Goal: Check status: Check status

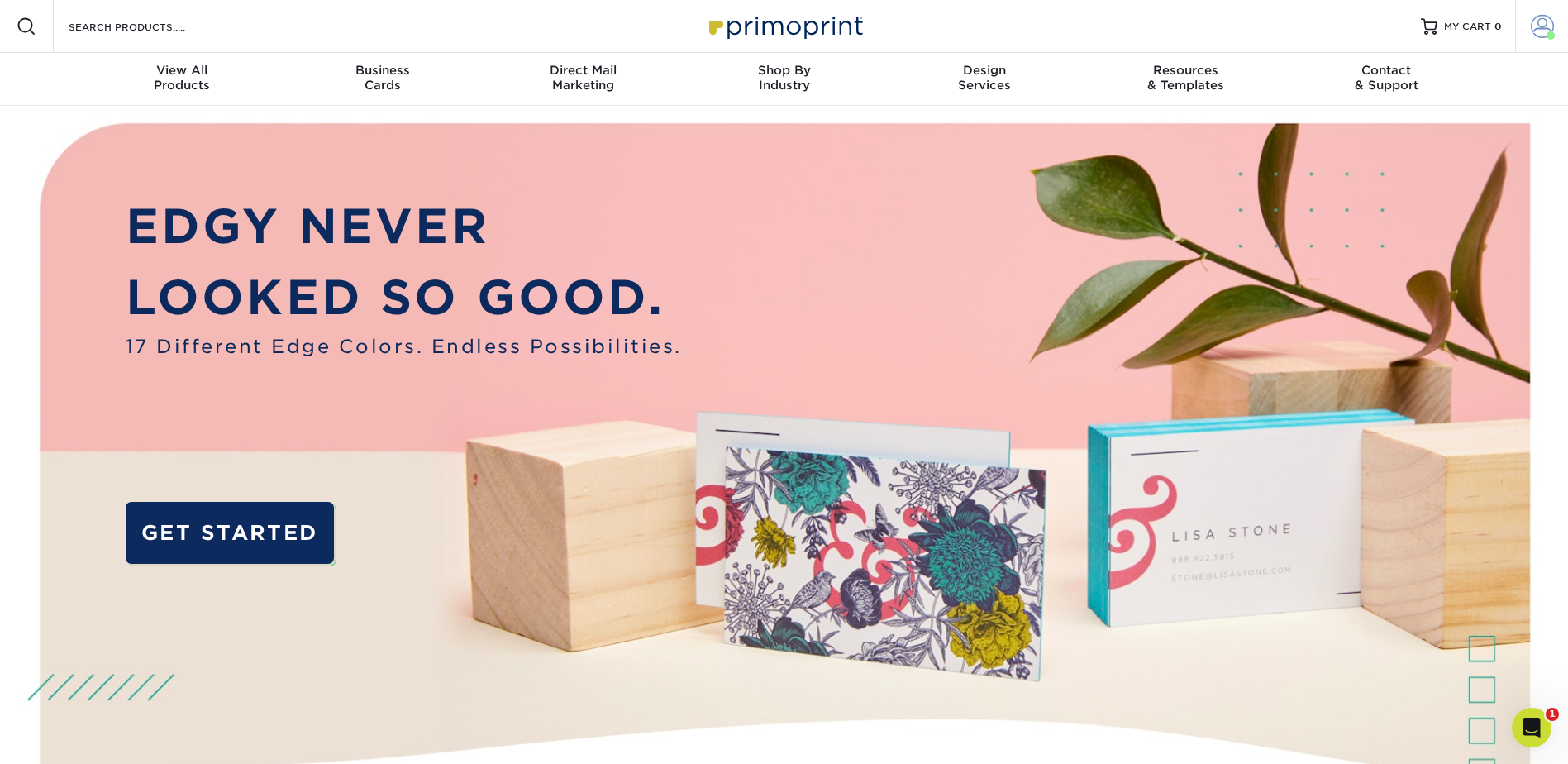
click at [1538, 17] on span at bounding box center [1542, 26] width 24 height 24
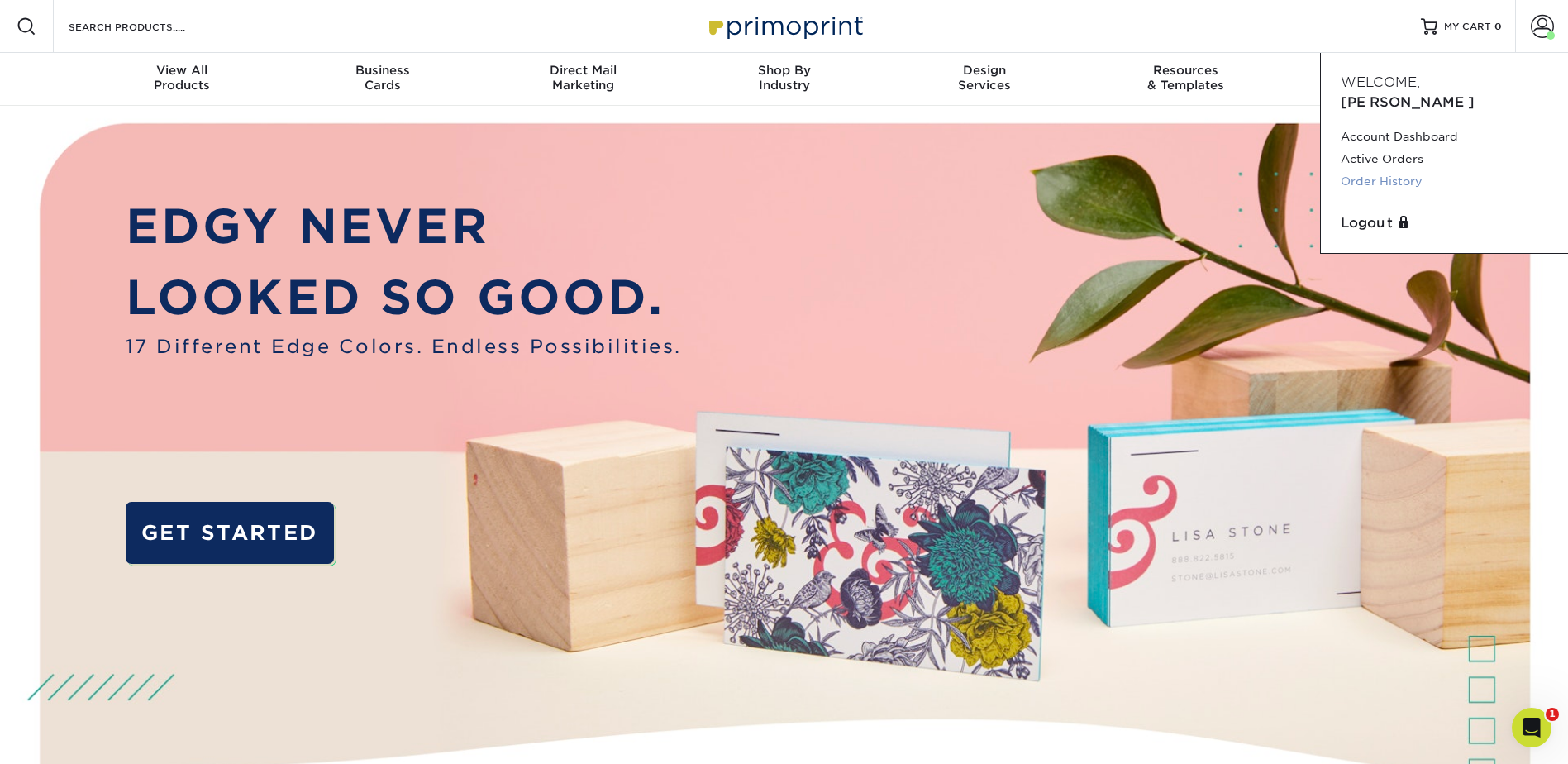
click at [1399, 170] on link "Order History" at bounding box center [1445, 182] width 208 height 23
click at [1358, 170] on link "Order History" at bounding box center [1445, 182] width 208 height 23
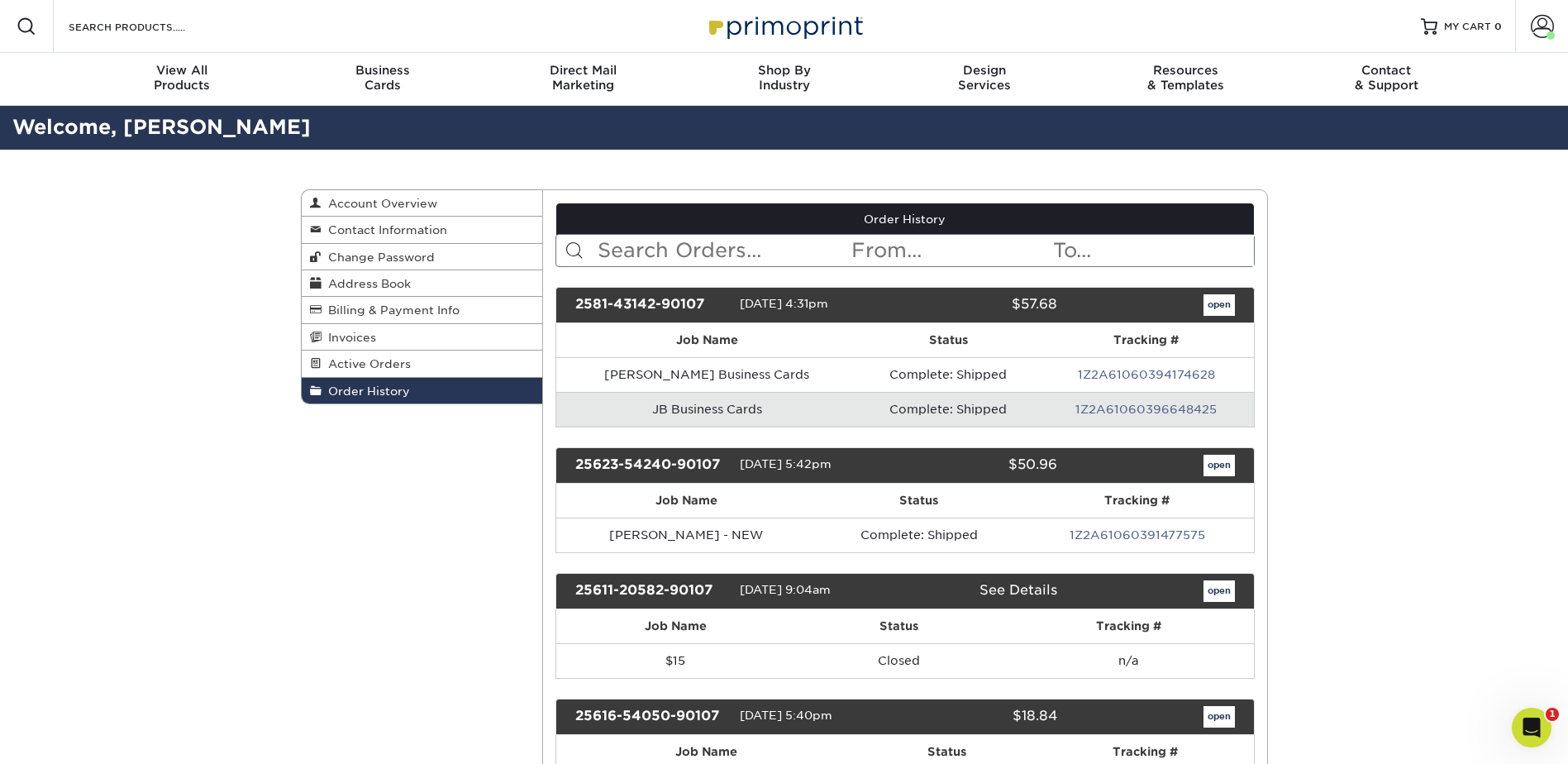
click at [681, 247] on input "text" at bounding box center [723, 251] width 254 height 31
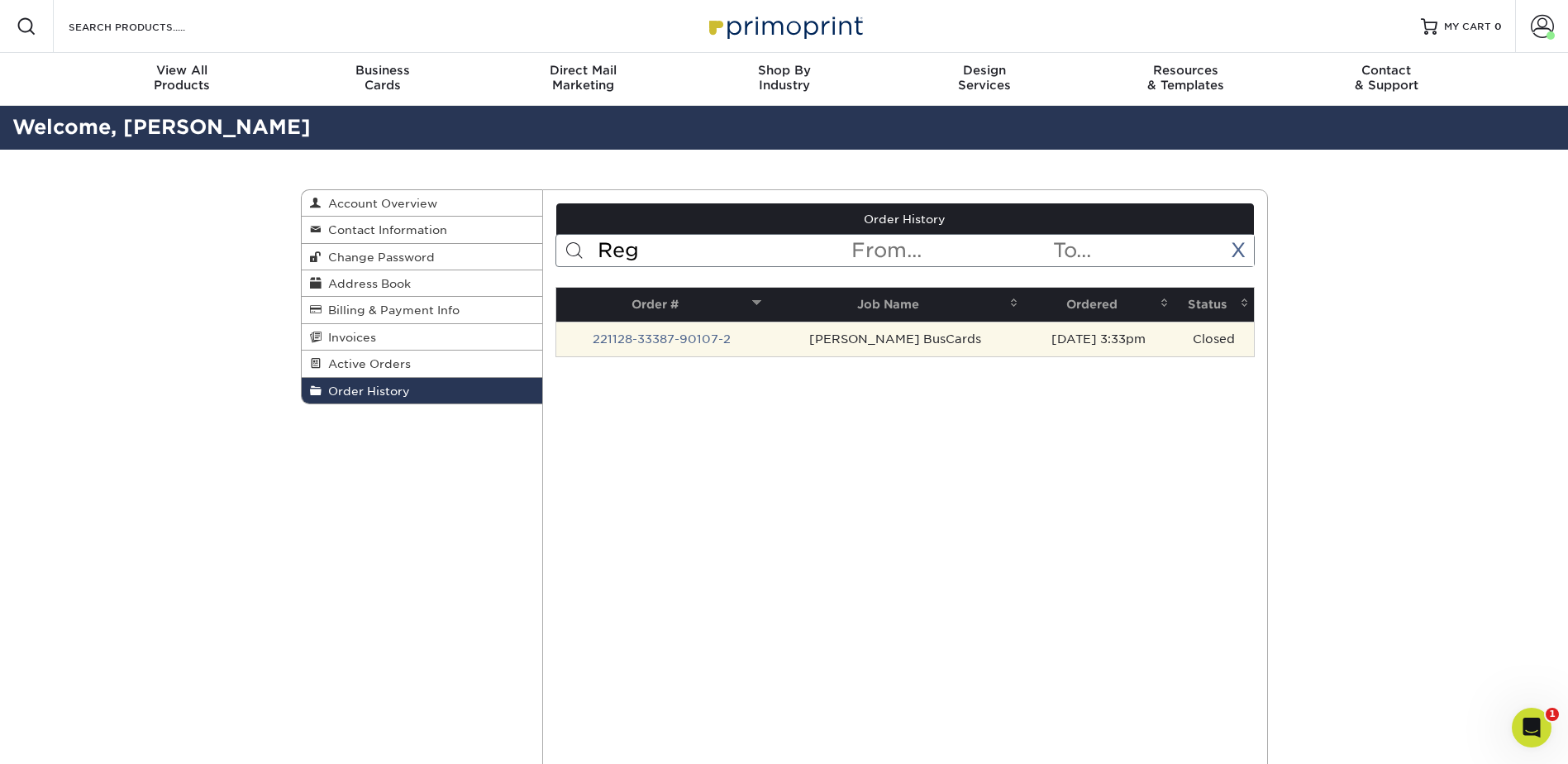
type input "Reg"
click at [753, 341] on td "221128-33387-90107-2" at bounding box center [661, 339] width 210 height 35
click at [708, 334] on link "221128-33387-90107-2" at bounding box center [662, 339] width 138 height 13
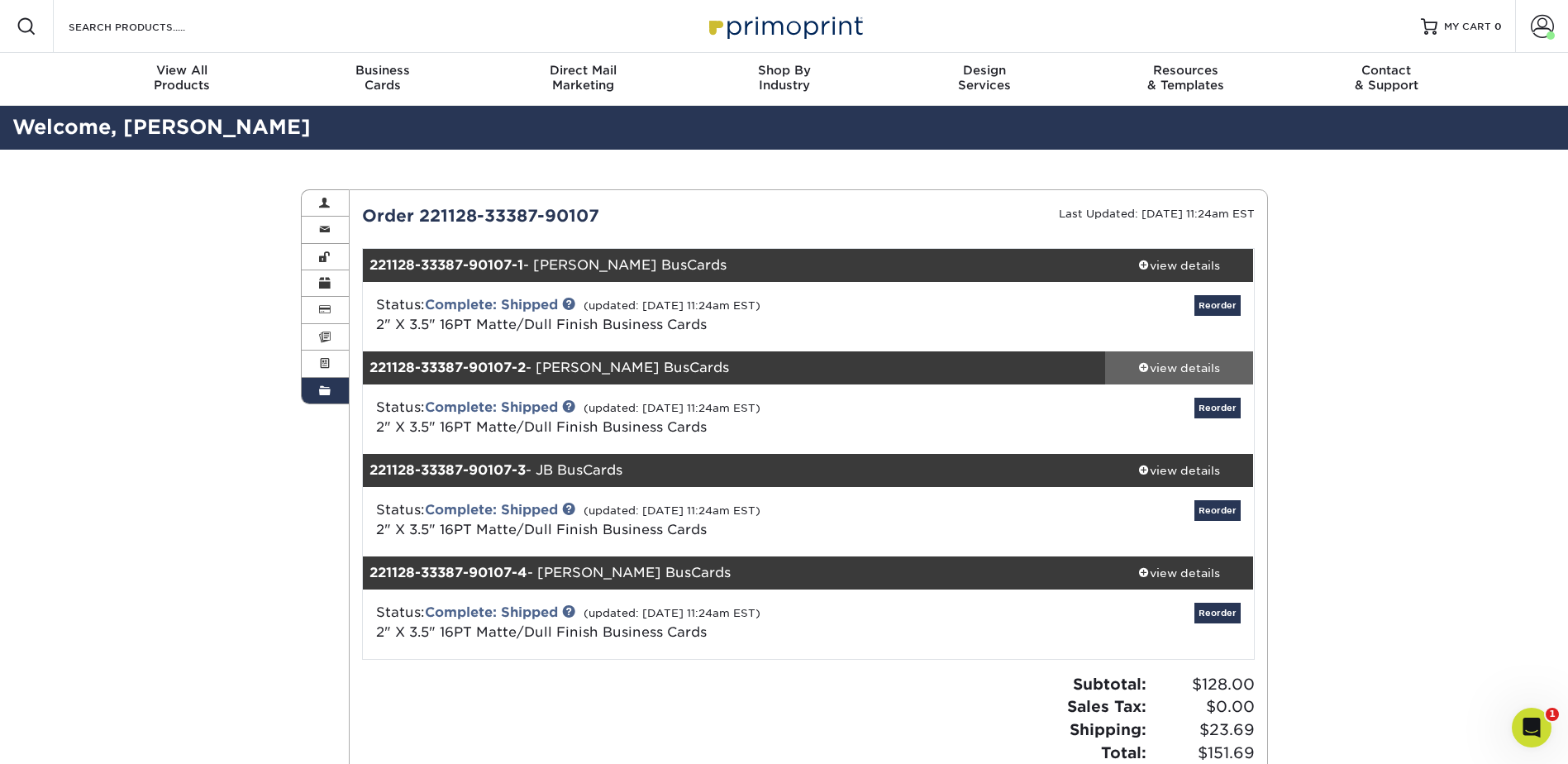
click at [1188, 375] on div "view details" at bounding box center [1179, 368] width 148 height 17
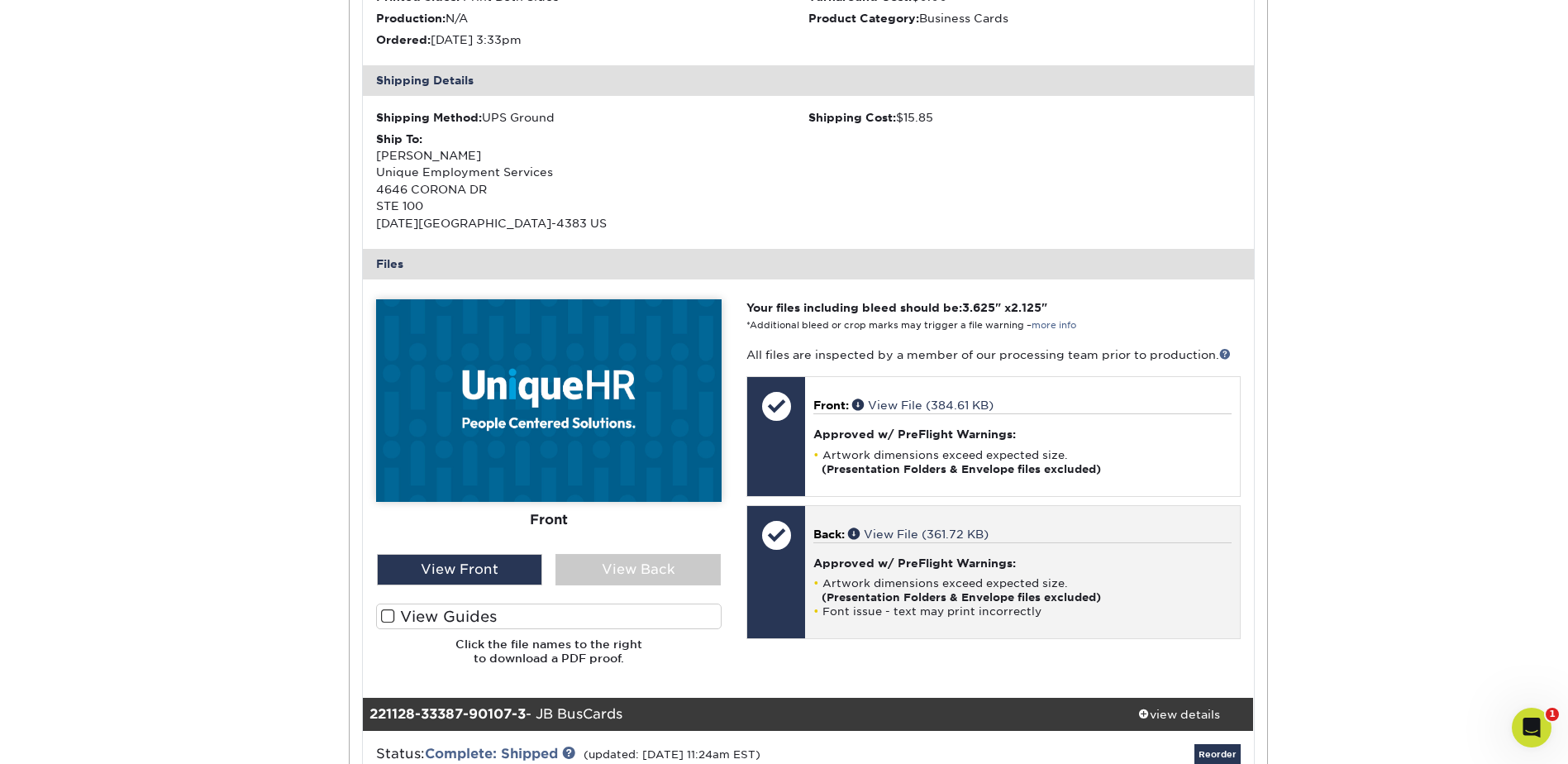
scroll to position [717, 0]
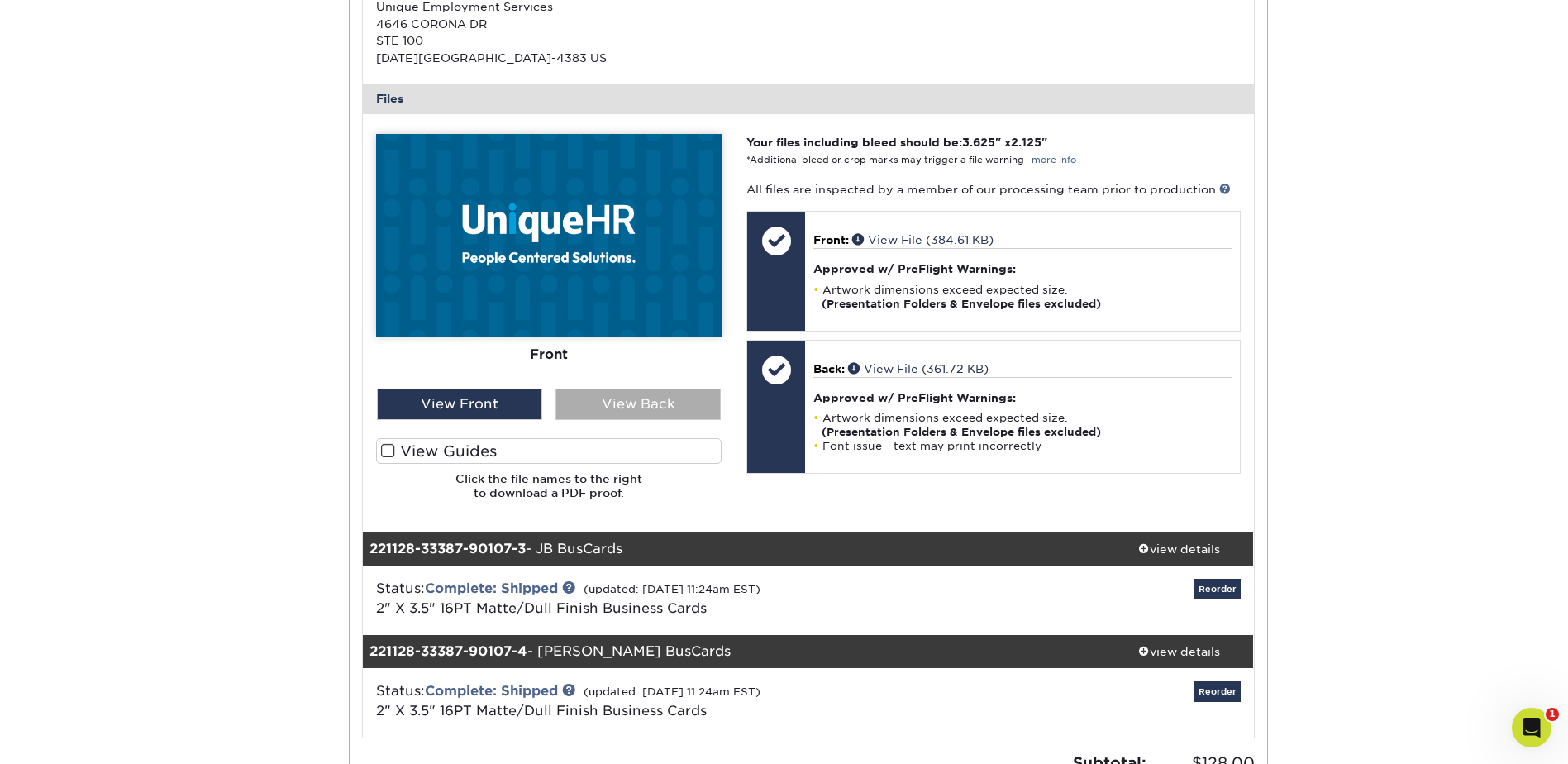
click at [643, 413] on div "View Back" at bounding box center [637, 404] width 165 height 31
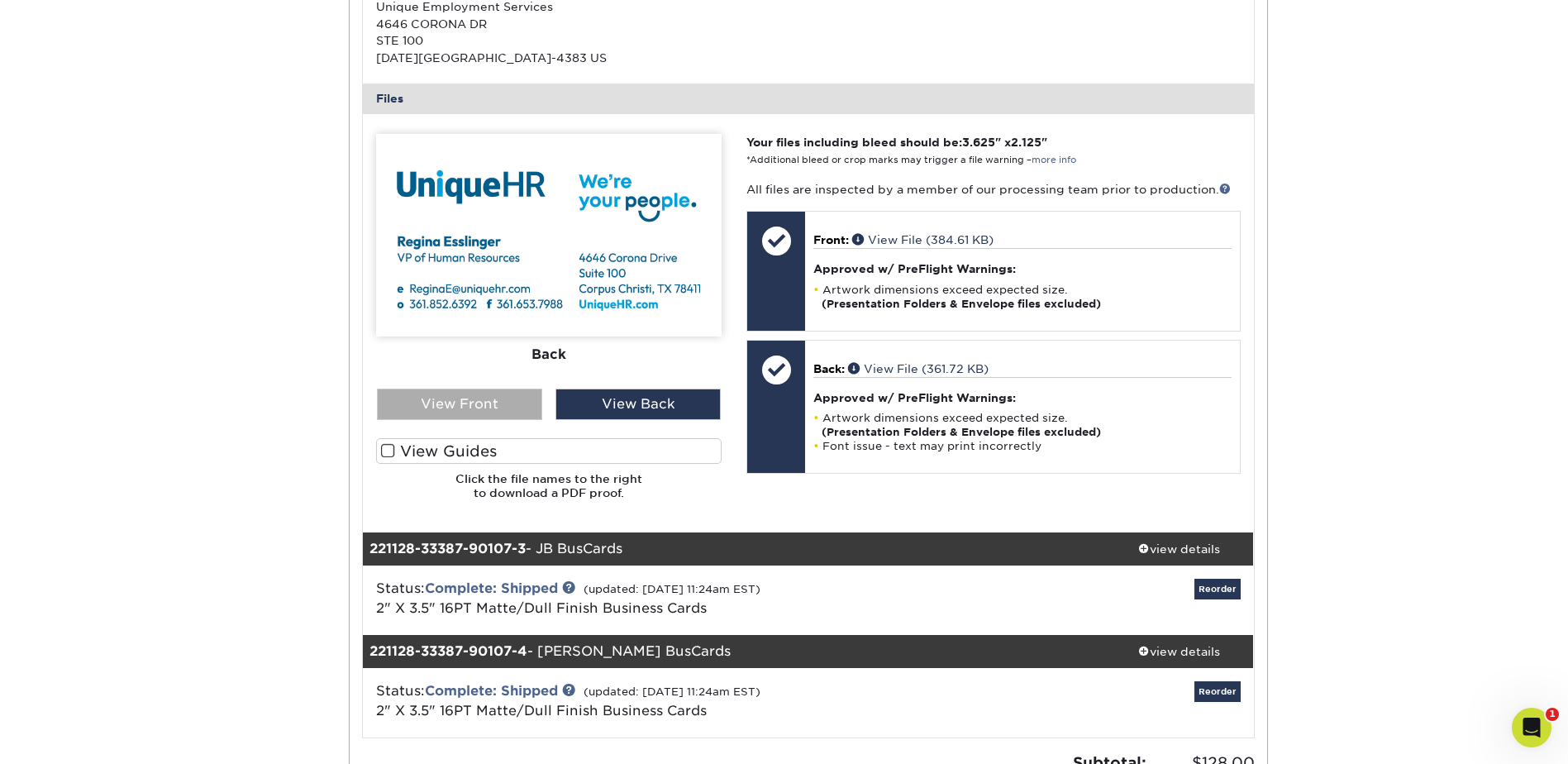
click at [484, 398] on div "View Front" at bounding box center [459, 404] width 165 height 31
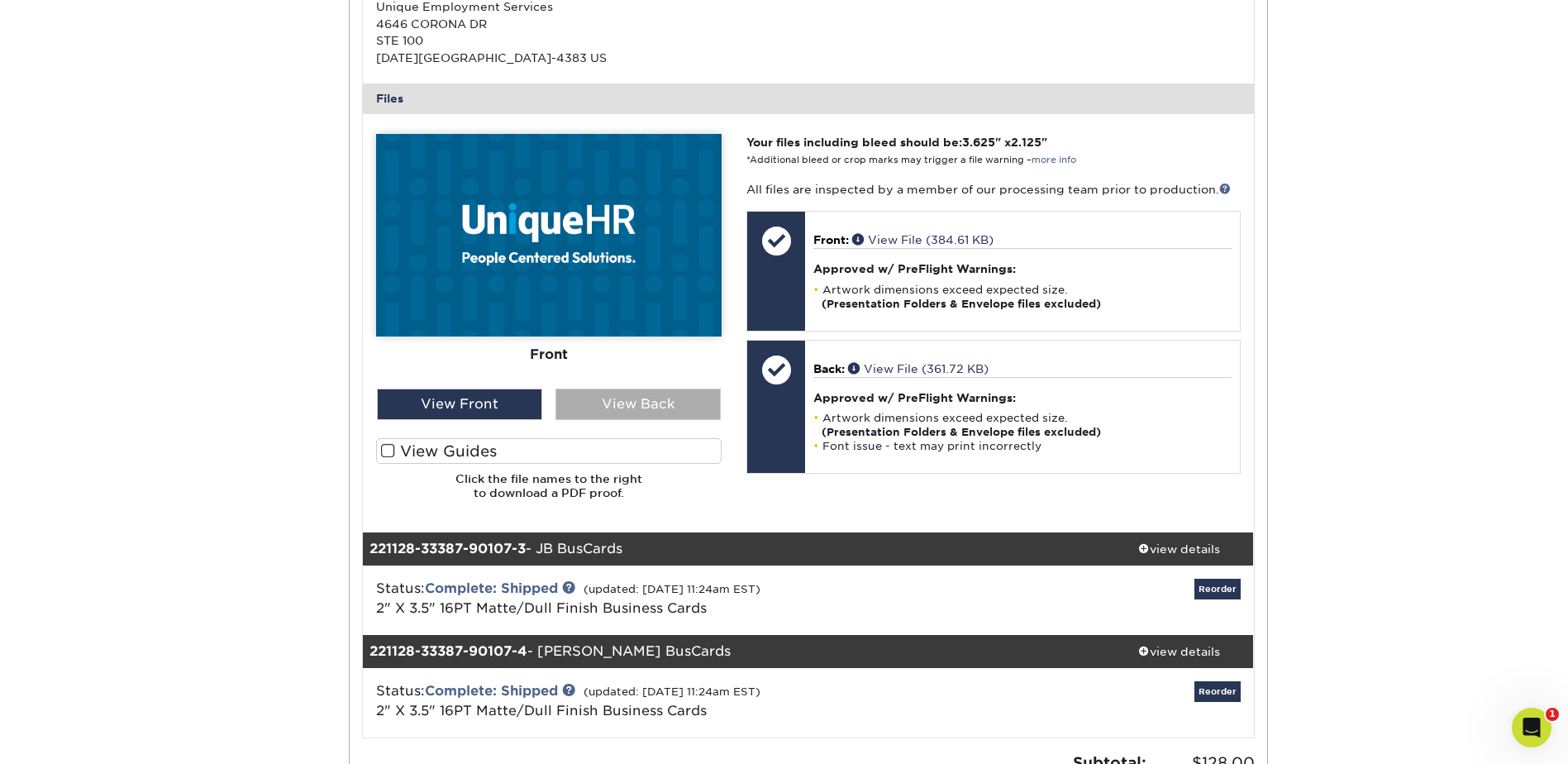
click at [659, 408] on div "View Back" at bounding box center [637, 404] width 165 height 31
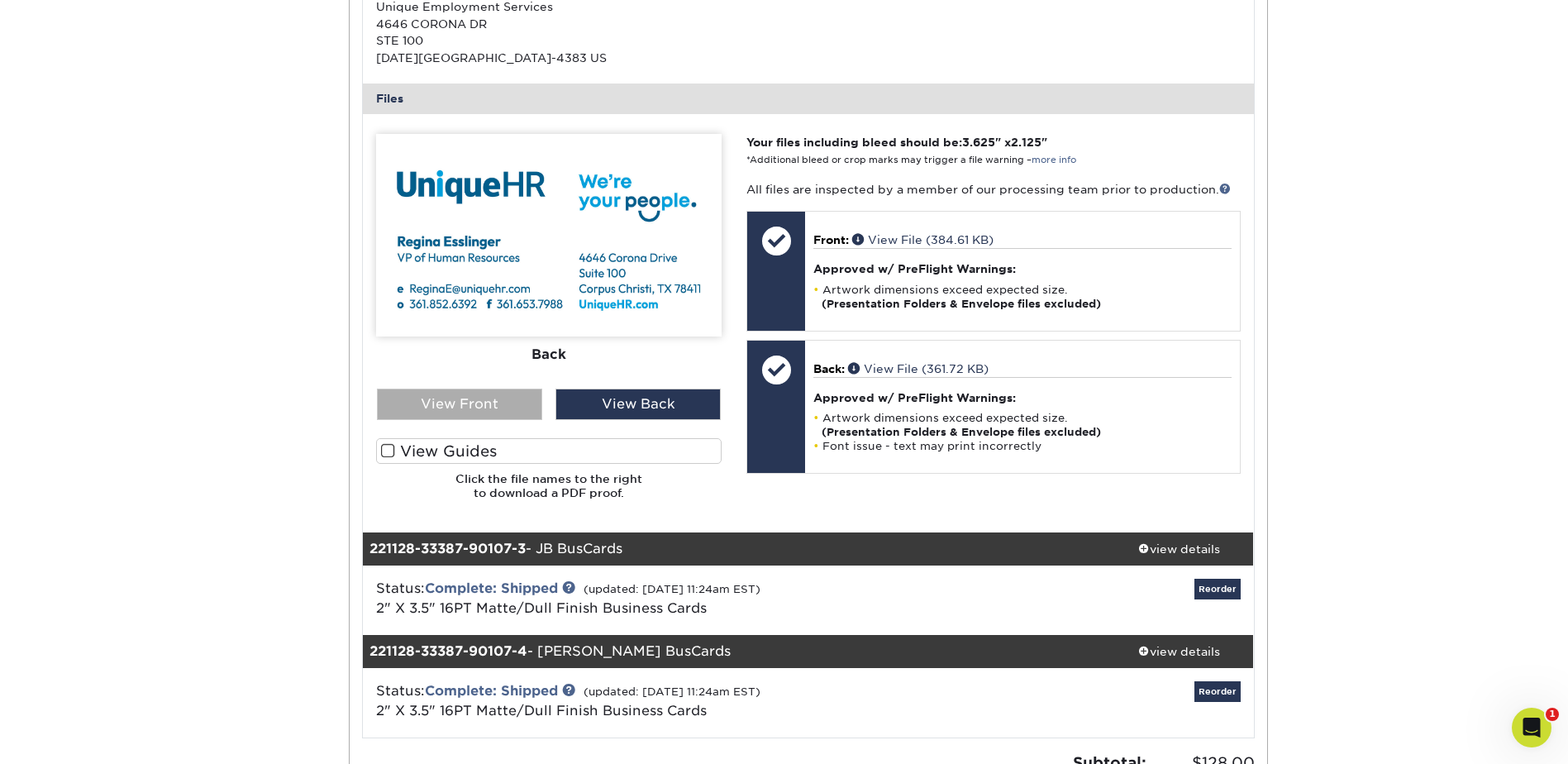
click at [504, 408] on div "View Front" at bounding box center [459, 404] width 165 height 31
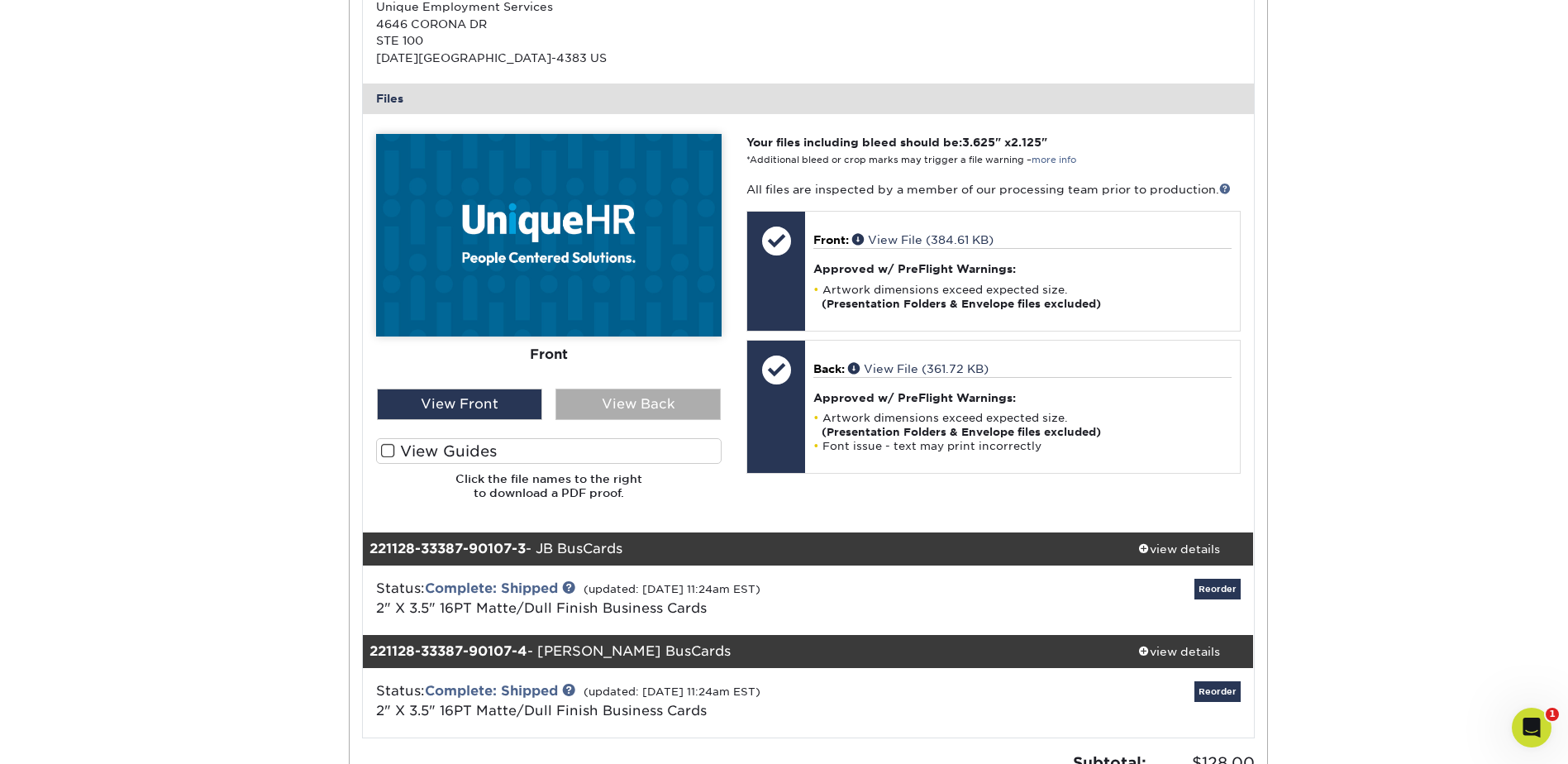
click at [616, 403] on div "View Back" at bounding box center [637, 404] width 165 height 31
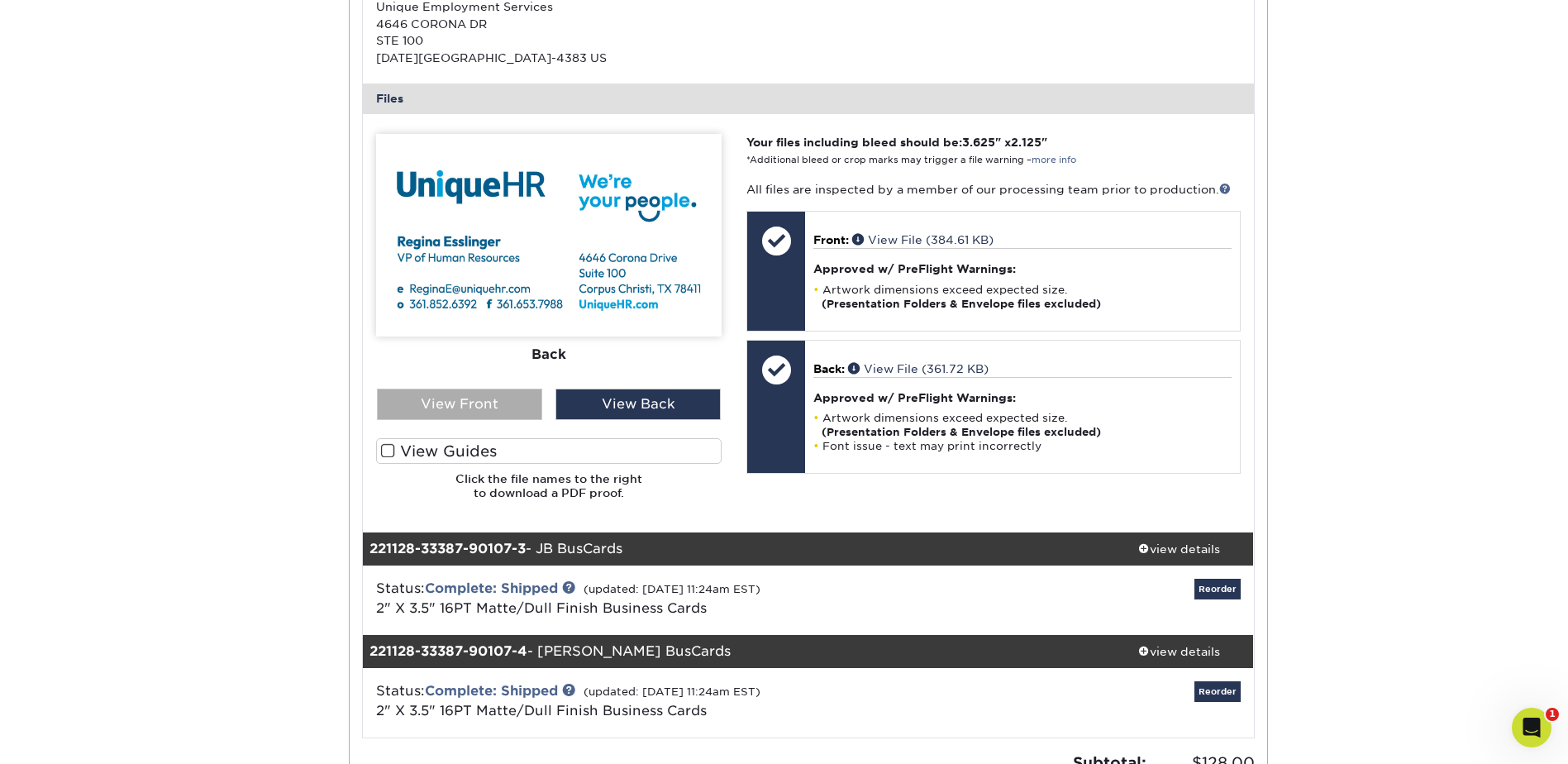
click at [493, 403] on div "View Front" at bounding box center [459, 404] width 165 height 31
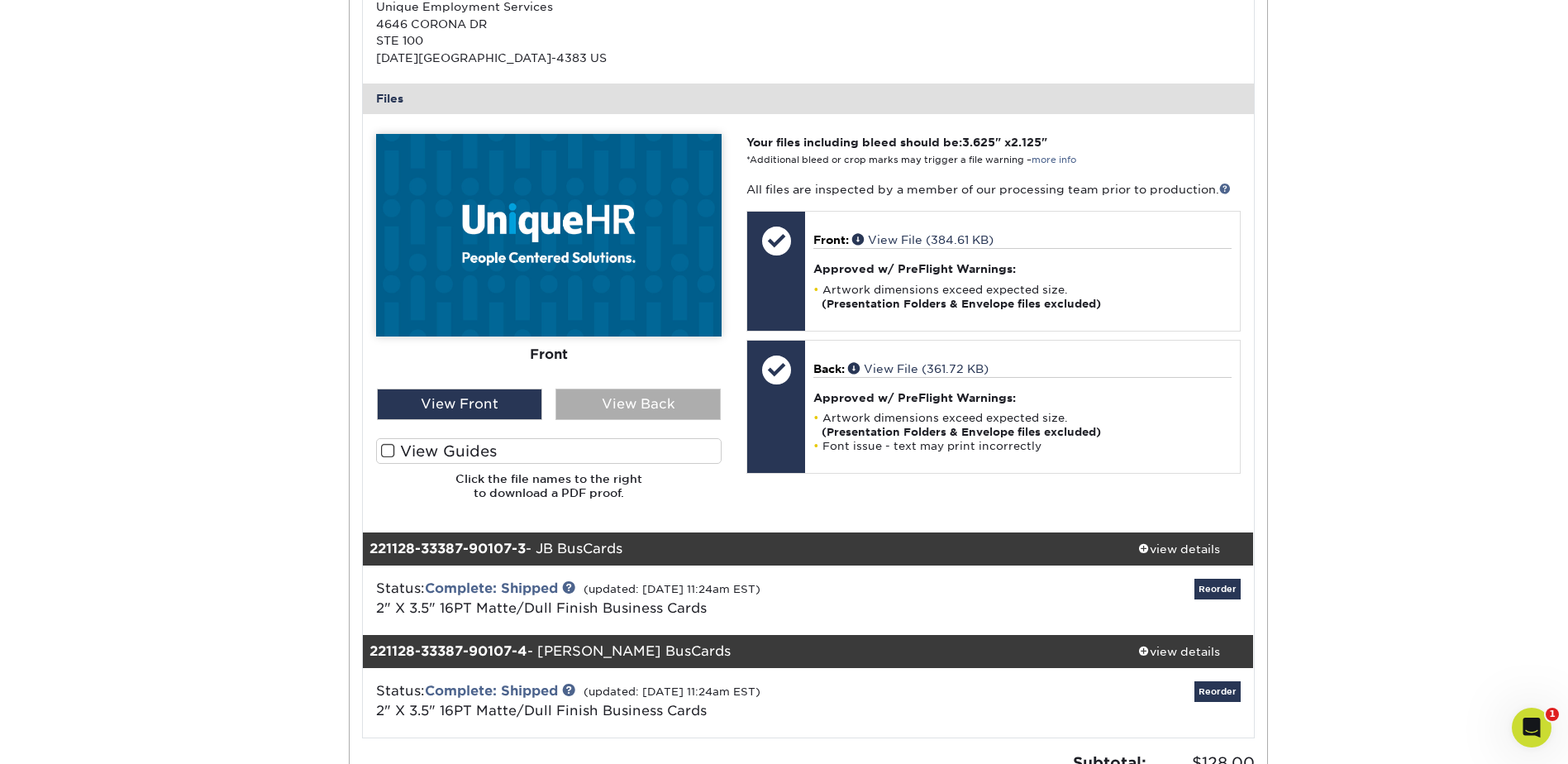
click at [582, 392] on div "View Back" at bounding box center [637, 404] width 165 height 31
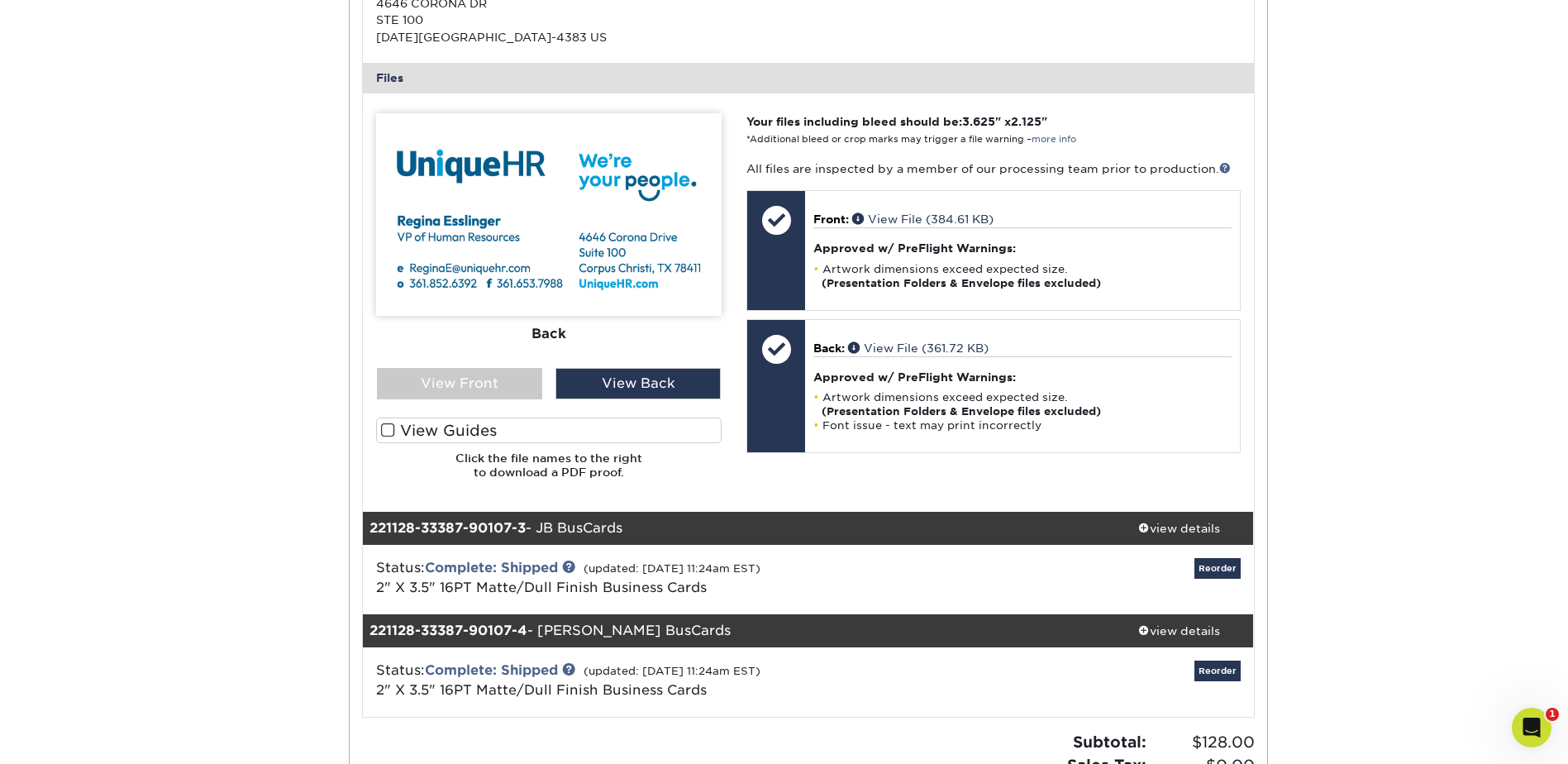
scroll to position [744, 0]
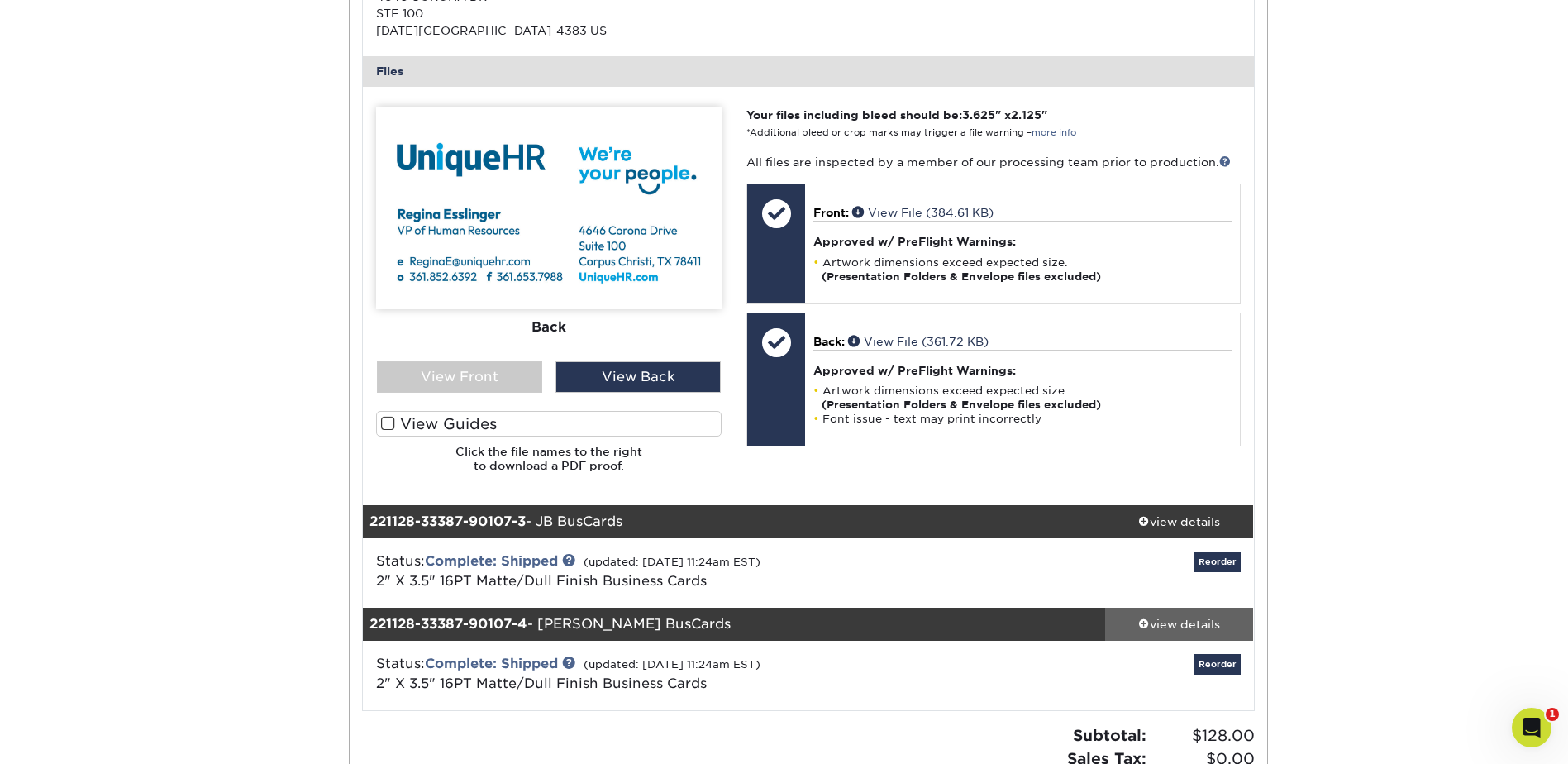
click at [1164, 622] on div "view details" at bounding box center [1179, 623] width 148 height 17
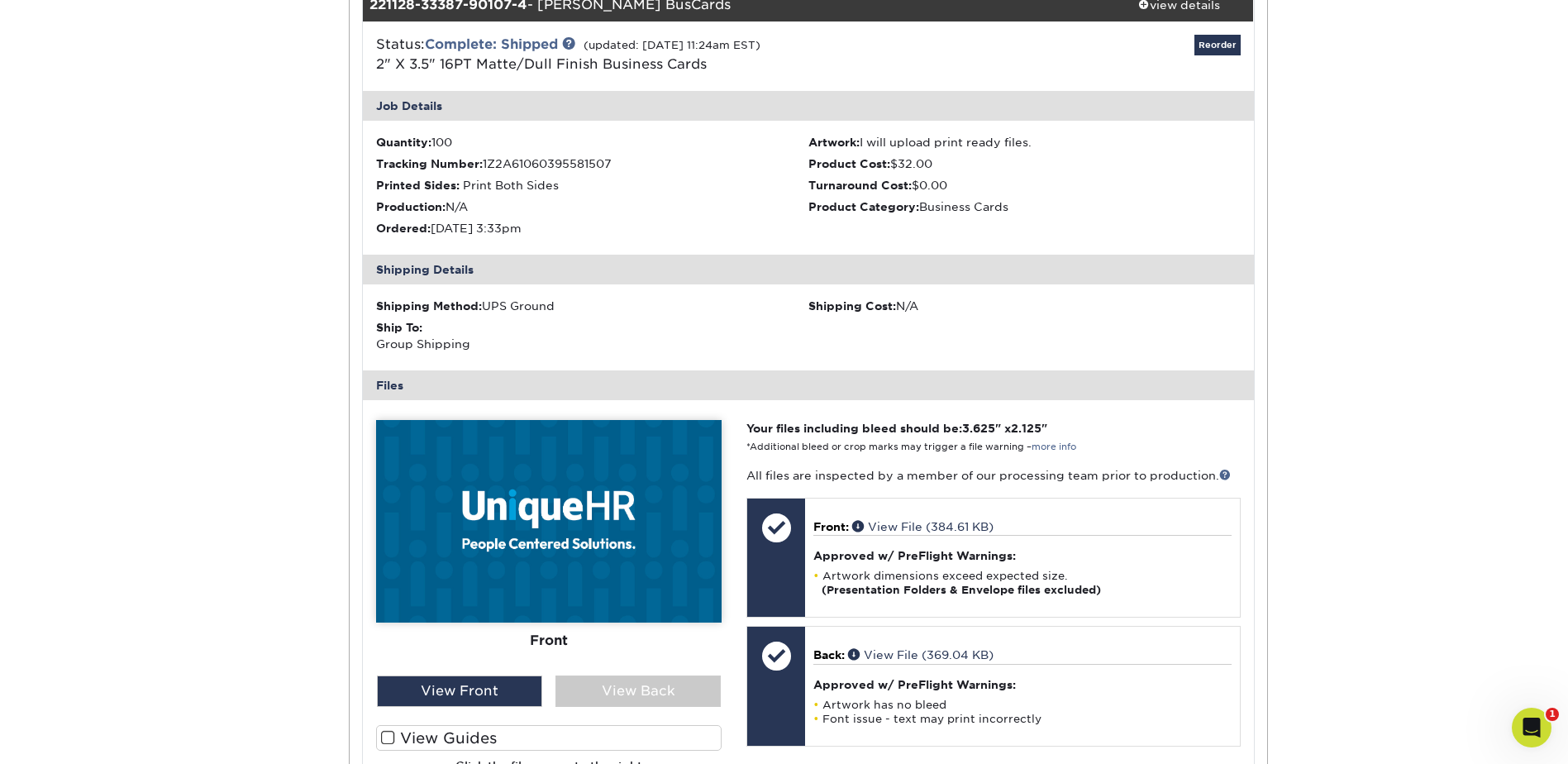
scroll to position [1488, 0]
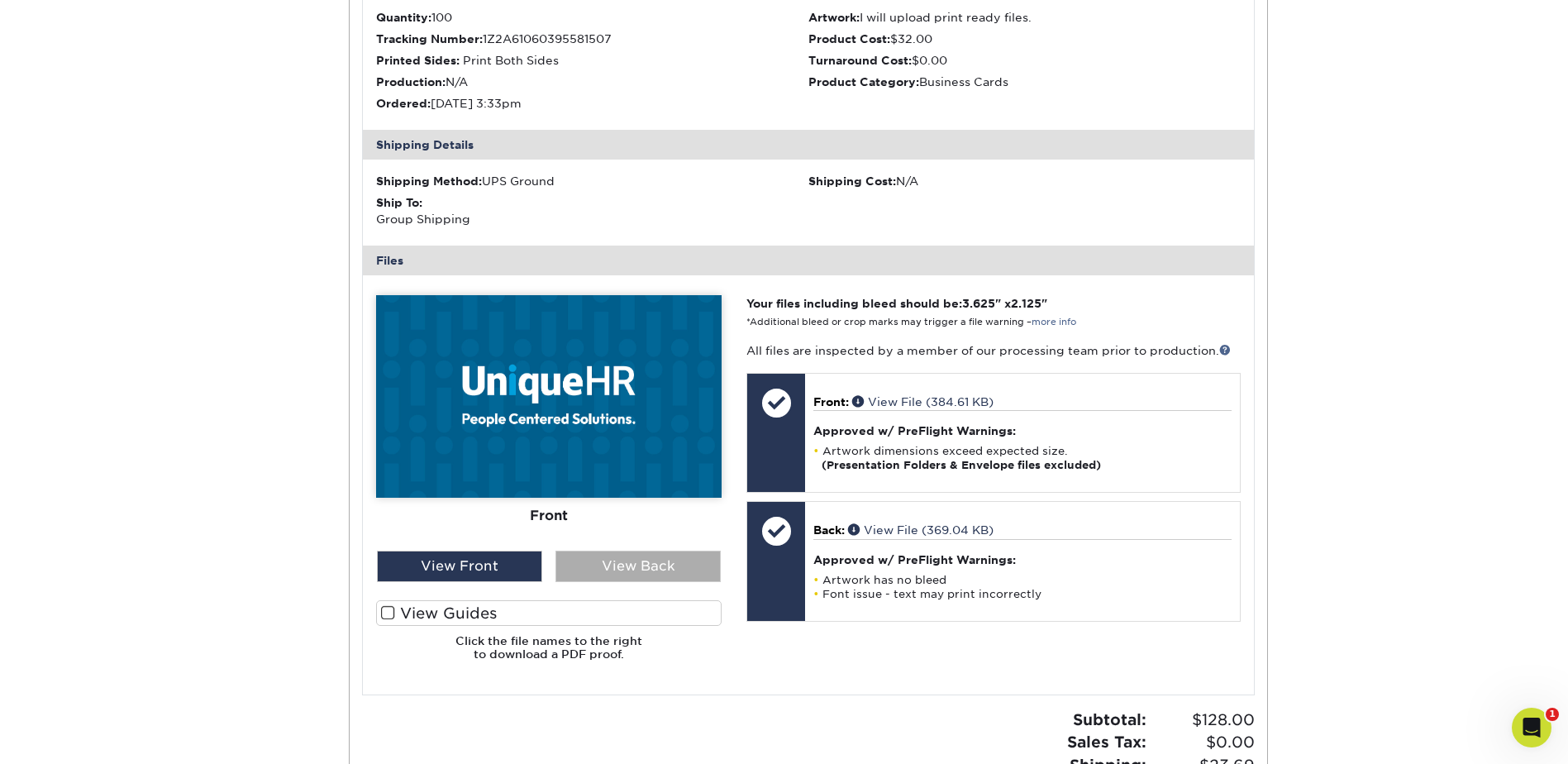
click at [622, 563] on div "View Back" at bounding box center [637, 567] width 165 height 31
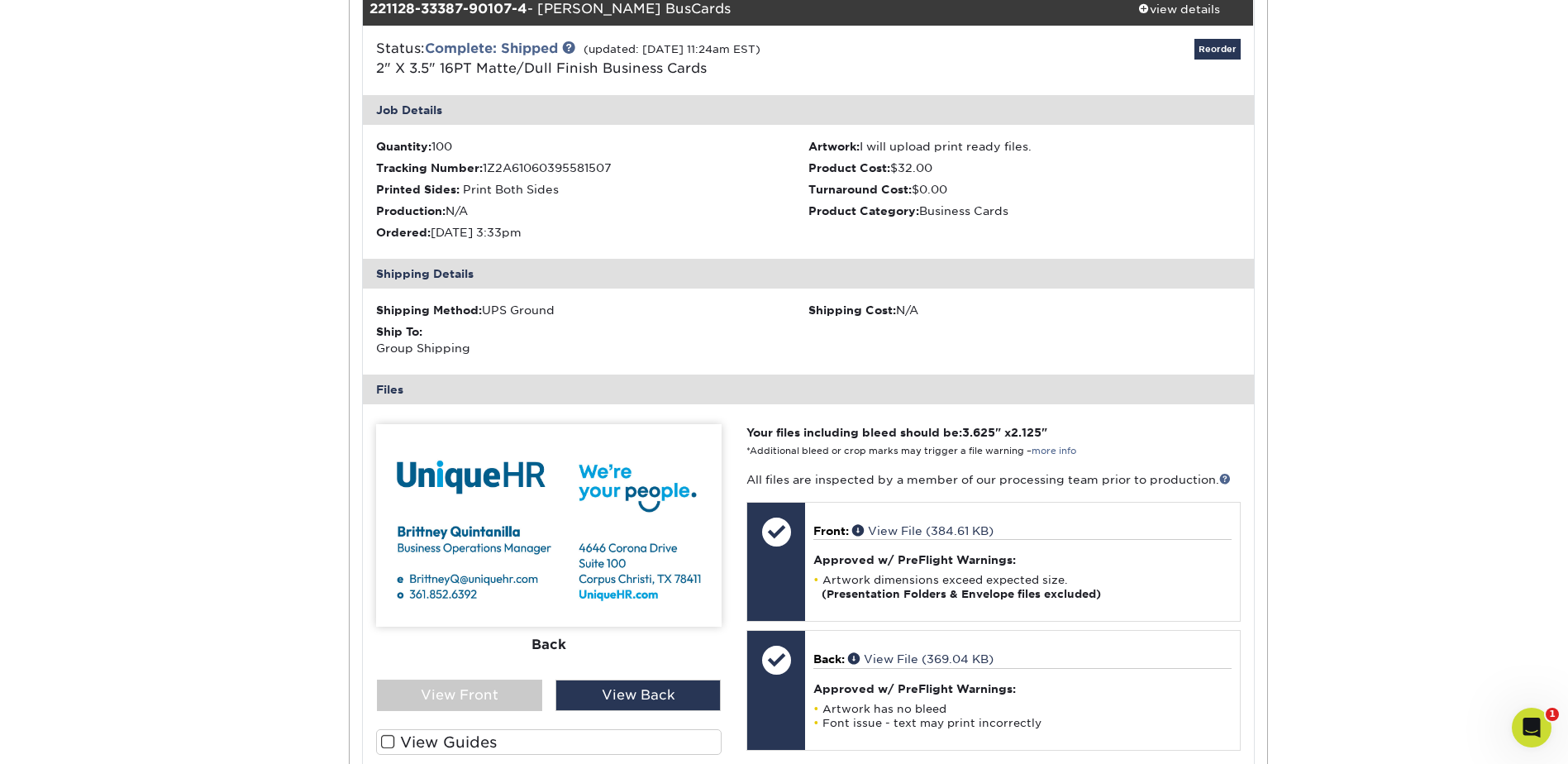
scroll to position [1350, 0]
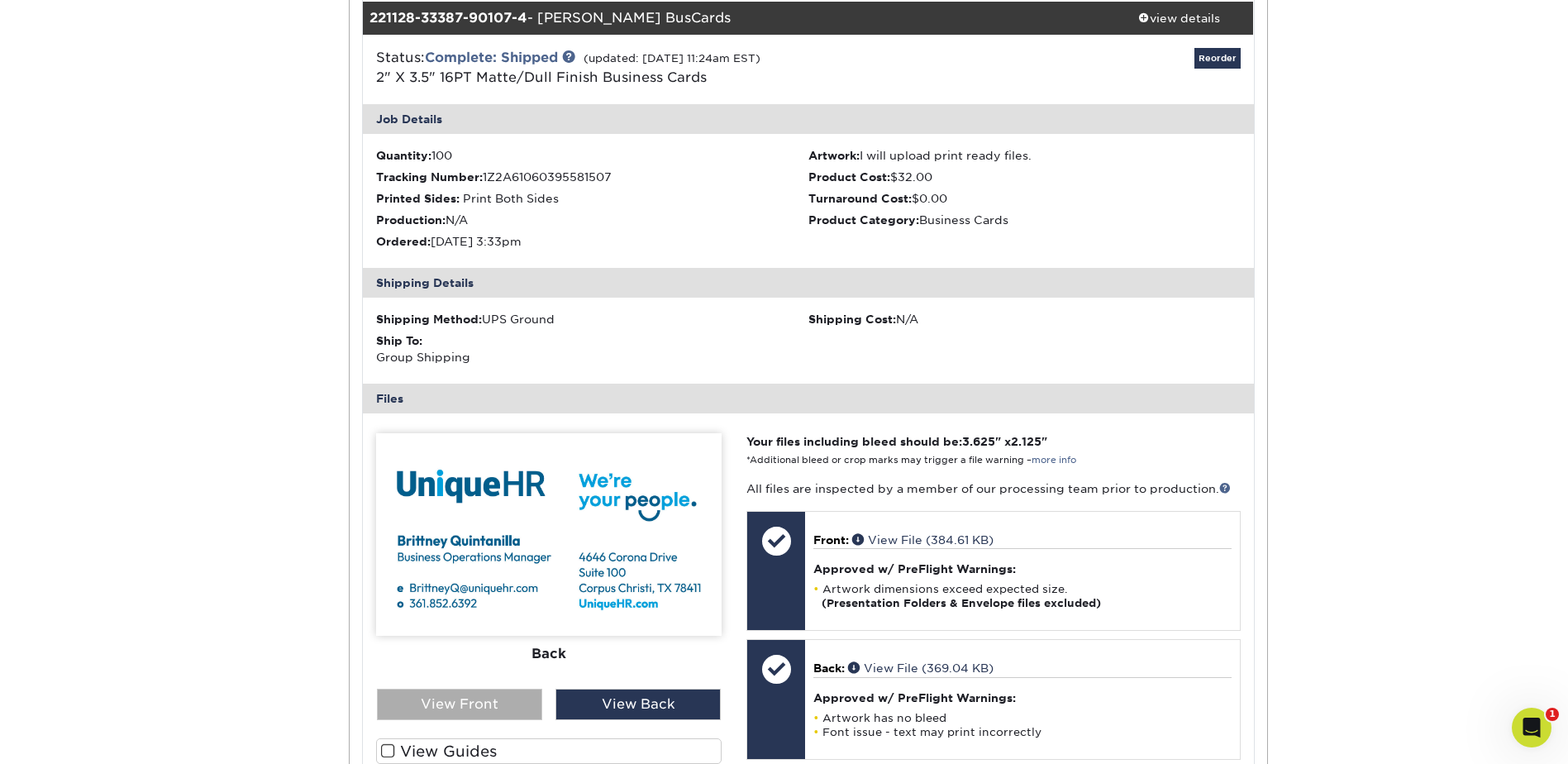
click at [464, 702] on div "View Front" at bounding box center [459, 705] width 165 height 31
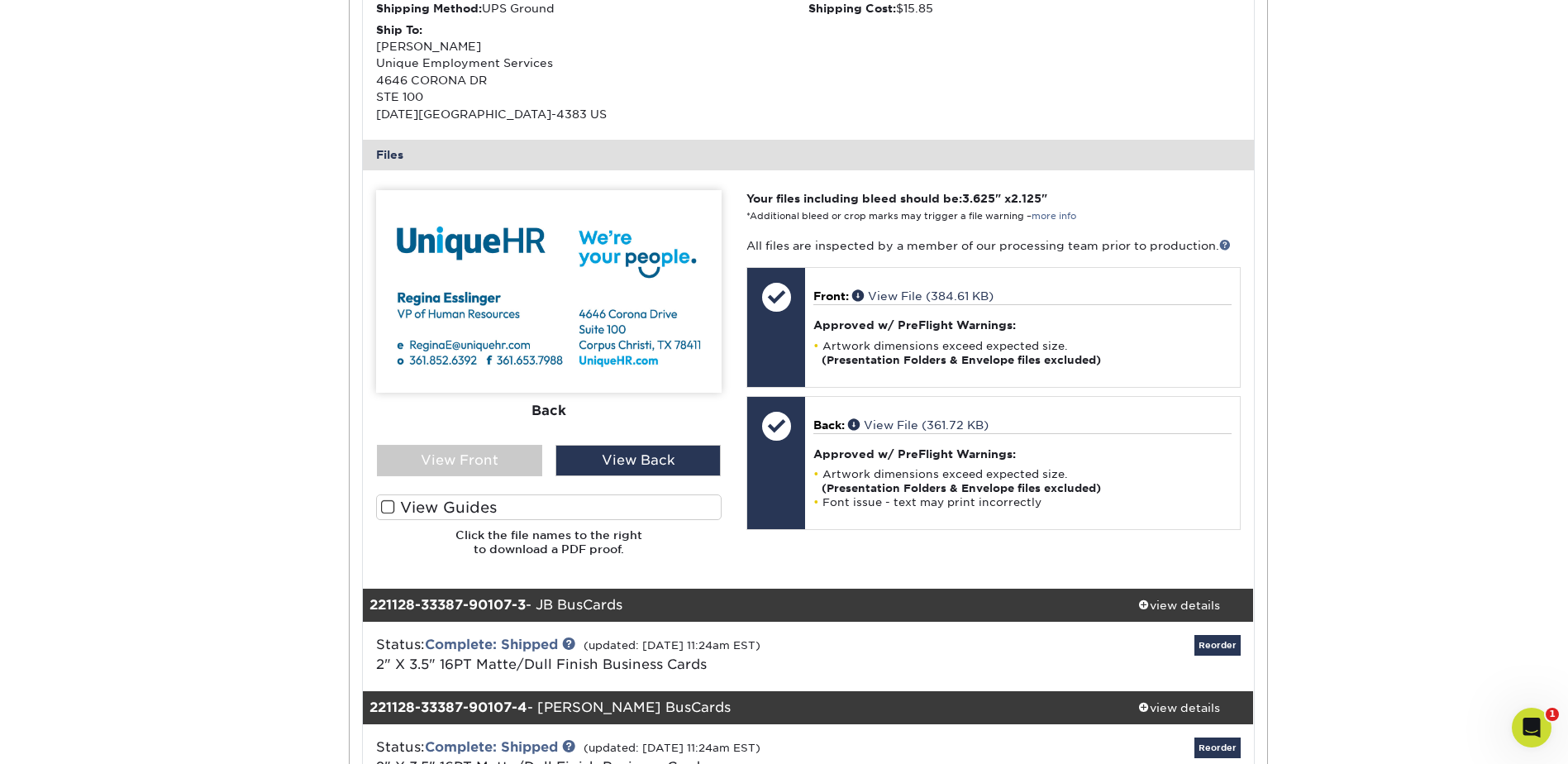
scroll to position [634, 0]
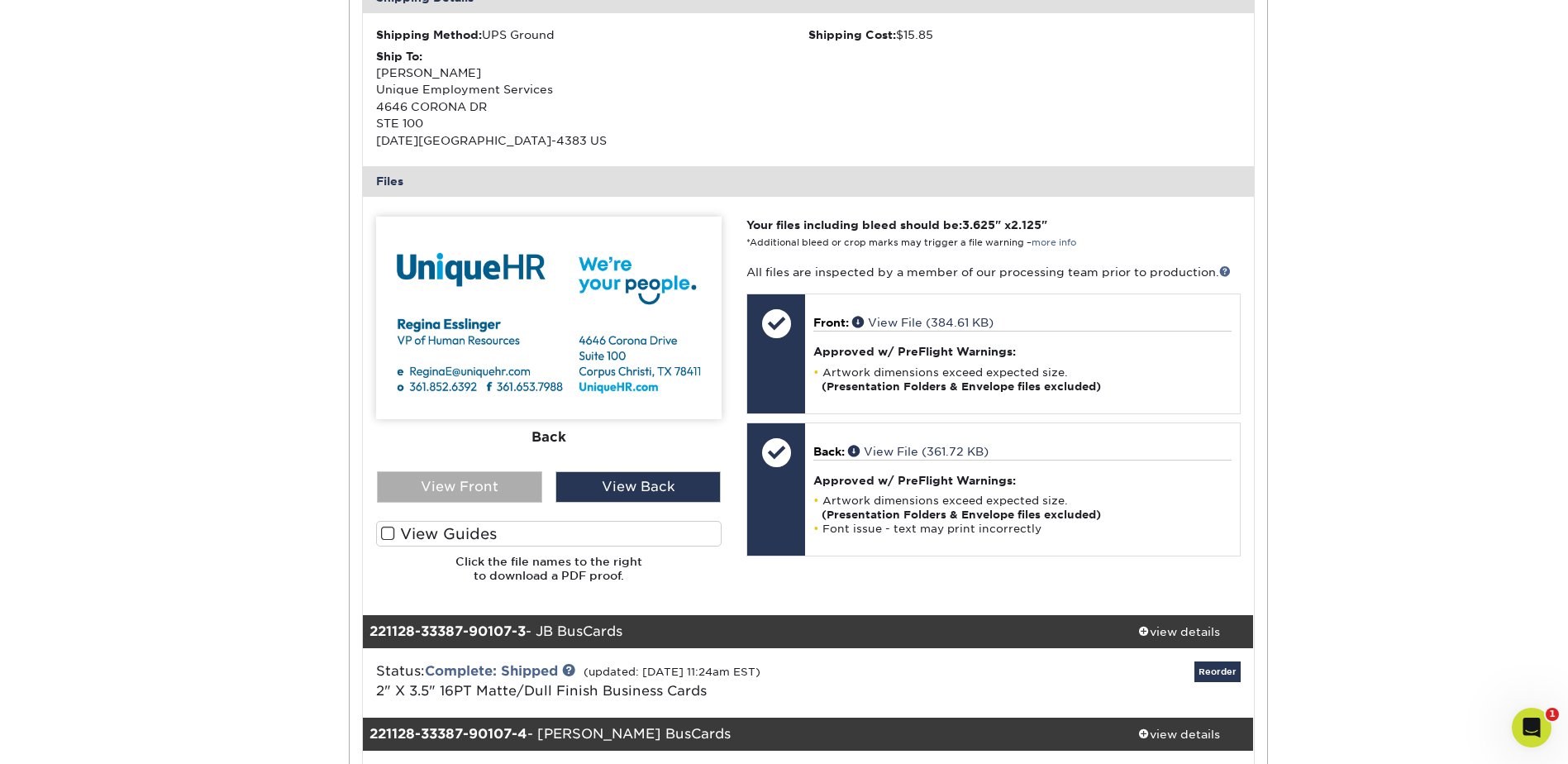
click at [487, 485] on div "View Front" at bounding box center [459, 487] width 165 height 31
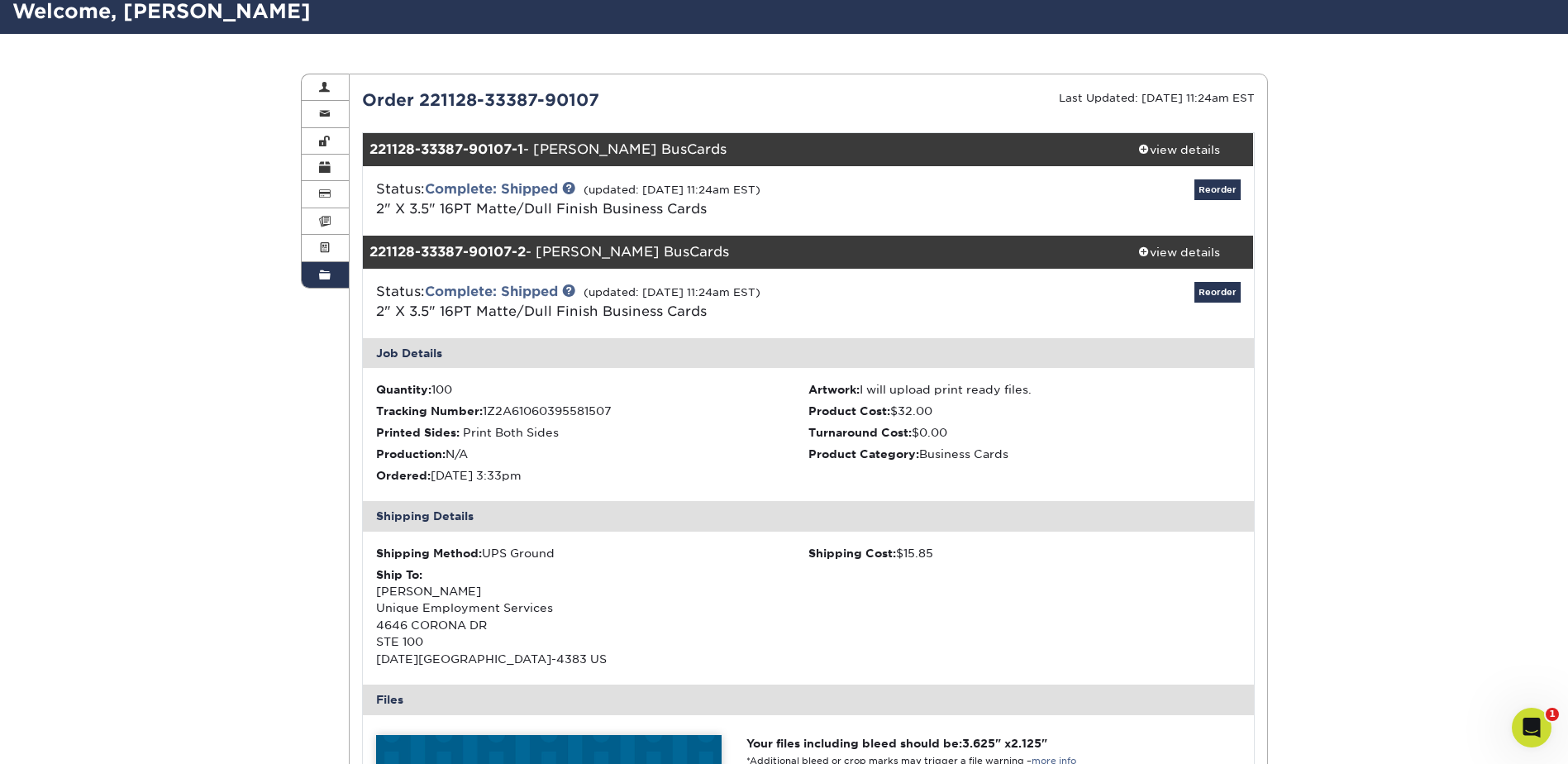
scroll to position [138, 0]
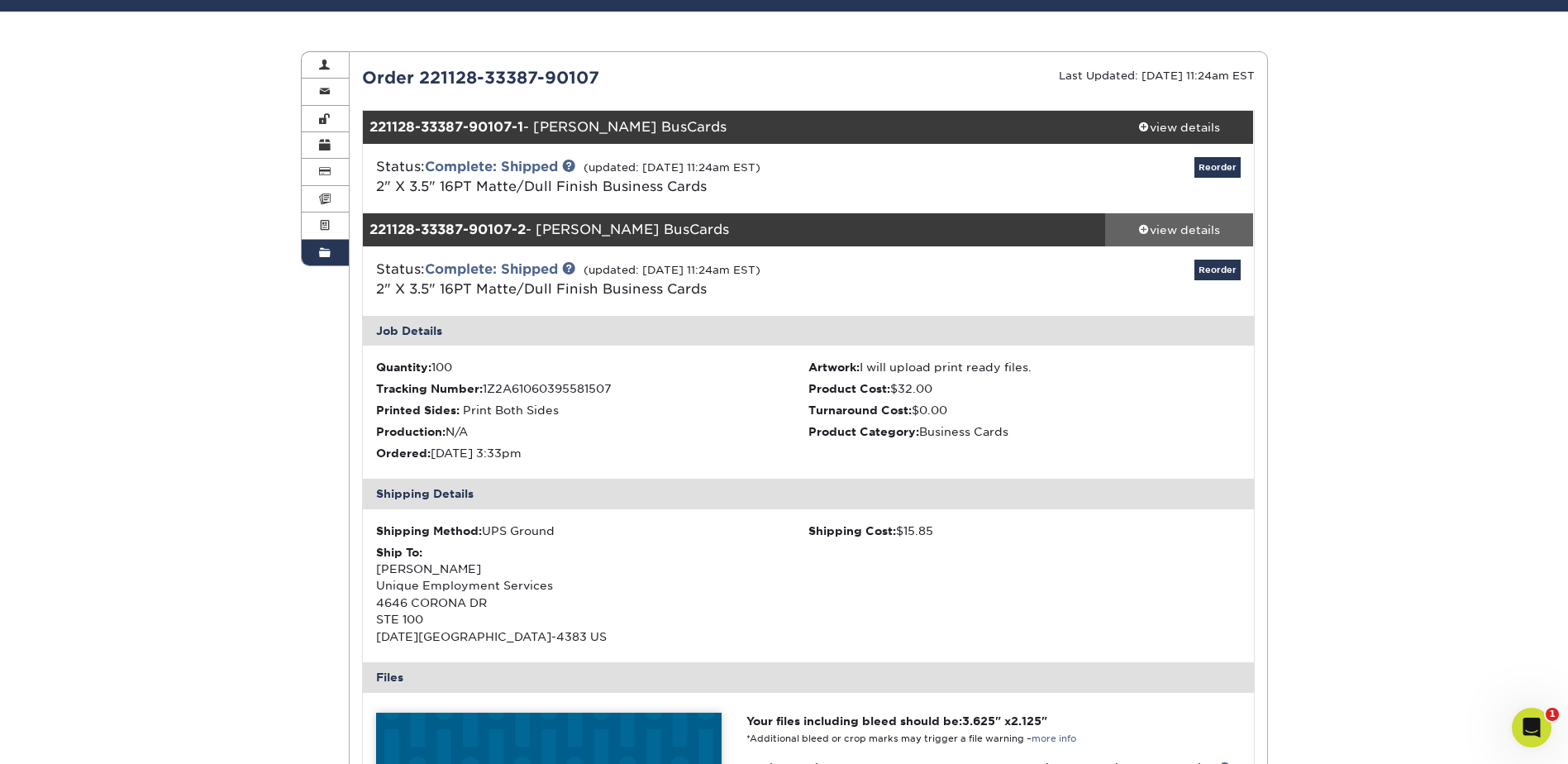
click at [1176, 228] on div "view details" at bounding box center [1179, 230] width 148 height 17
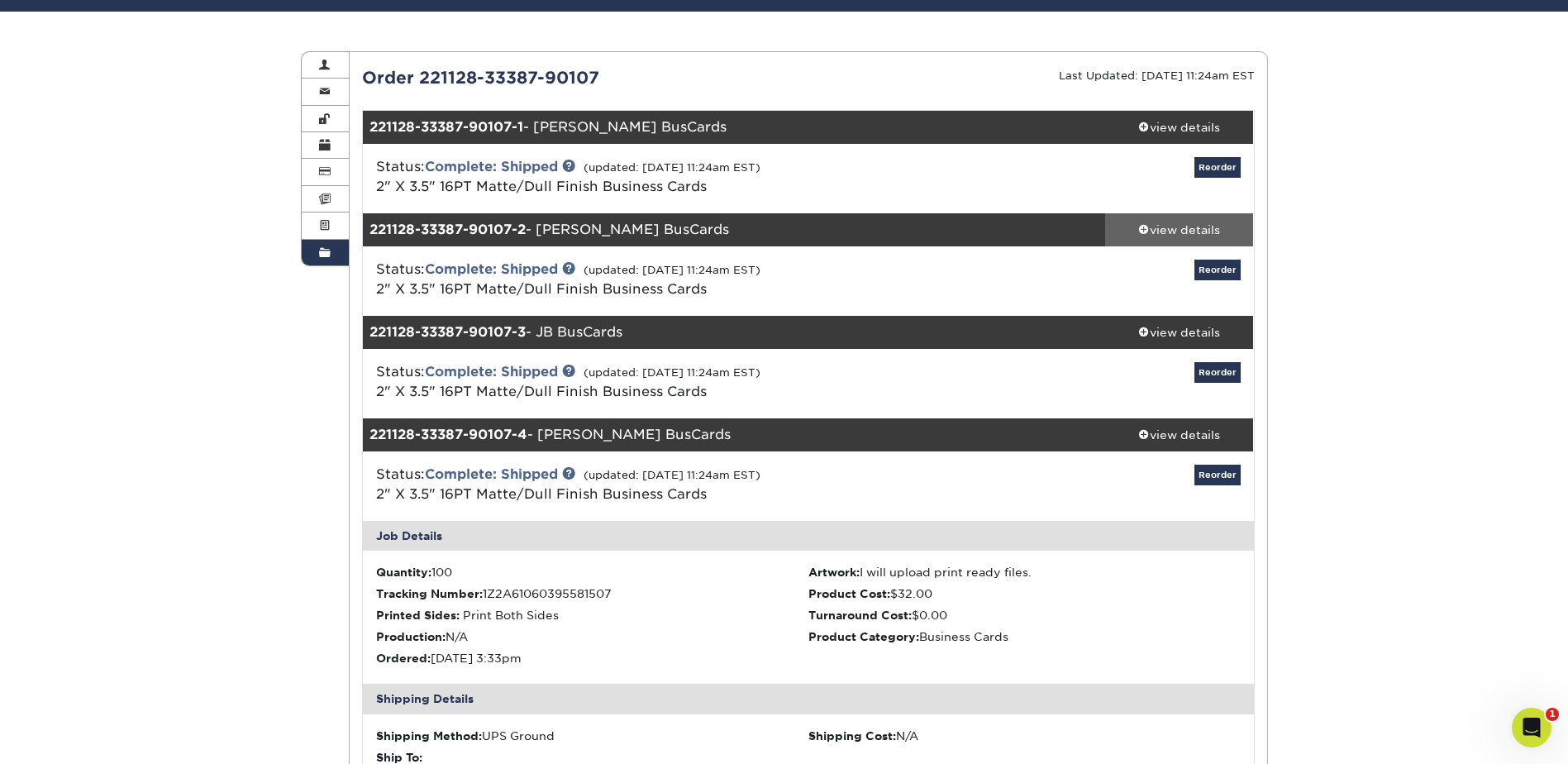
click at [1191, 232] on div "view details" at bounding box center [1179, 230] width 148 height 17
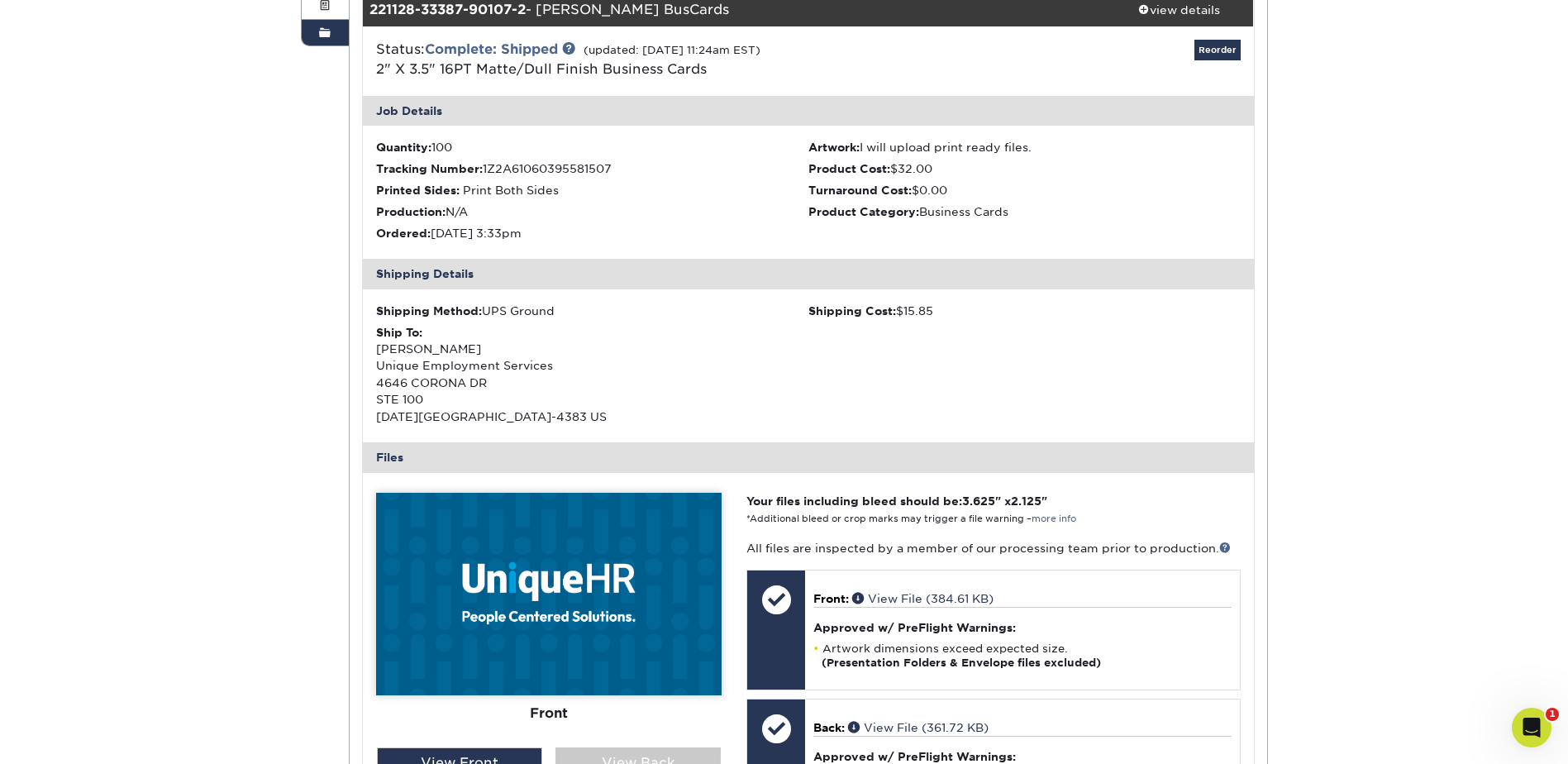
scroll to position [552, 0]
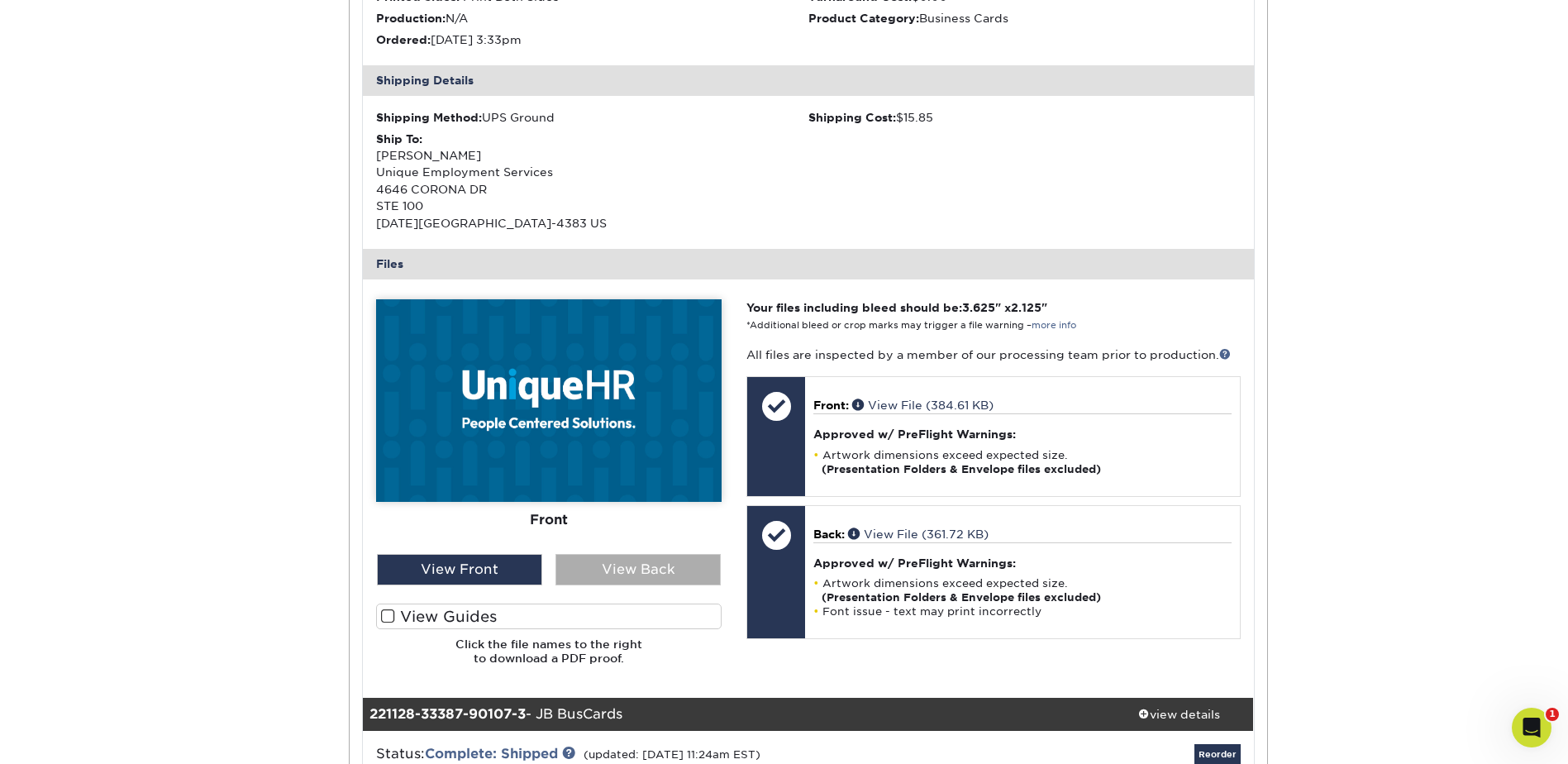
click at [643, 556] on div "View Back" at bounding box center [637, 569] width 165 height 31
